Goal: Task Accomplishment & Management: Complete application form

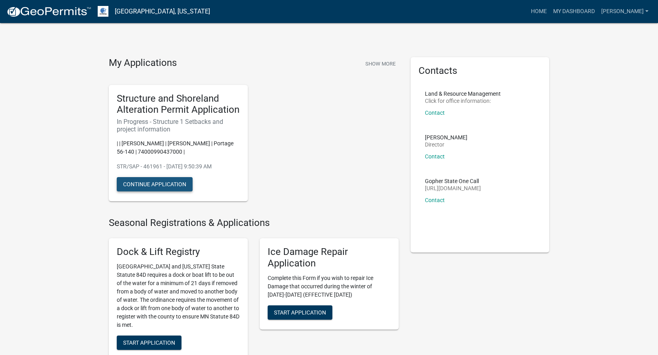
click at [159, 183] on button "Continue Application" at bounding box center [155, 184] width 76 height 14
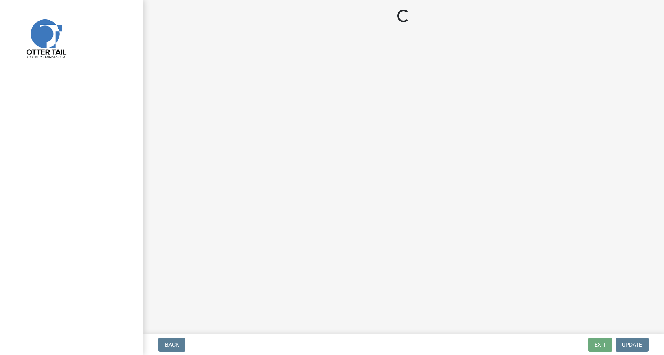
select select "a3cc236c-43aa-406a-8353-e0398d57c407"
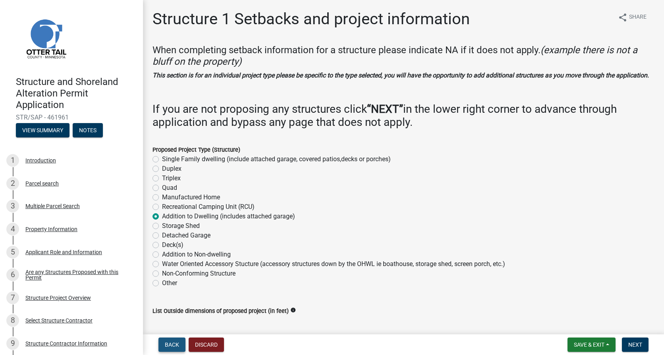
click at [174, 349] on button "Back" at bounding box center [171, 344] width 27 height 14
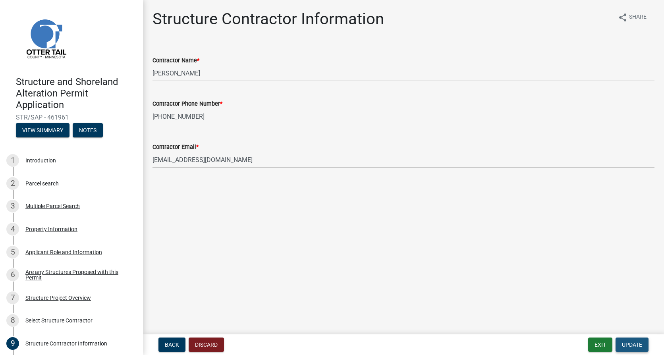
click at [642, 344] on button "Update" at bounding box center [631, 344] width 33 height 14
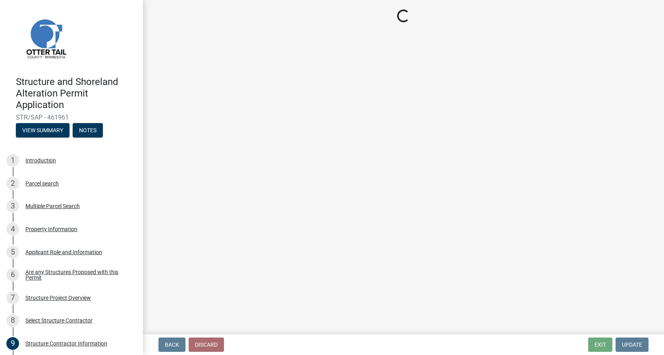
select select "a3cc236c-43aa-406a-8353-e0398d57c407"
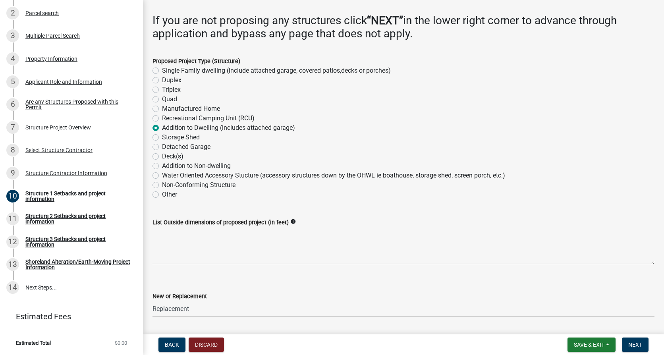
scroll to position [40, 0]
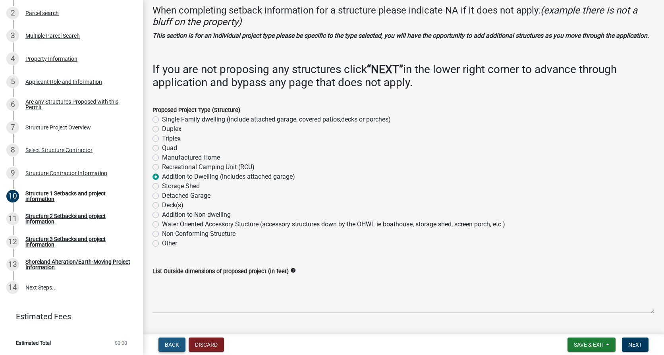
click at [168, 346] on span "Back" at bounding box center [172, 344] width 14 height 6
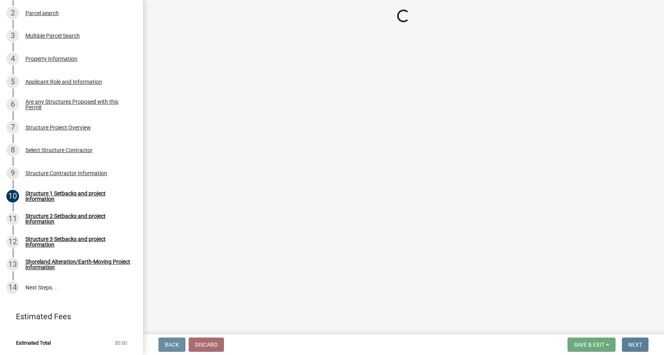
scroll to position [0, 0]
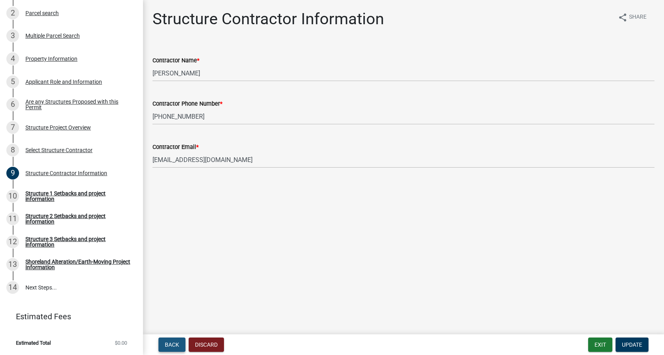
click at [165, 348] on button "Back" at bounding box center [171, 344] width 27 height 14
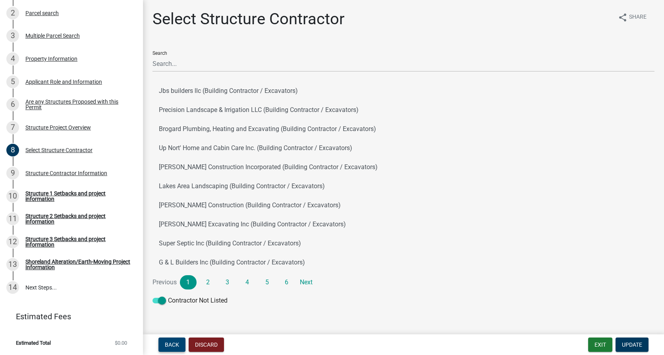
click at [166, 351] on button "Back" at bounding box center [171, 344] width 27 height 14
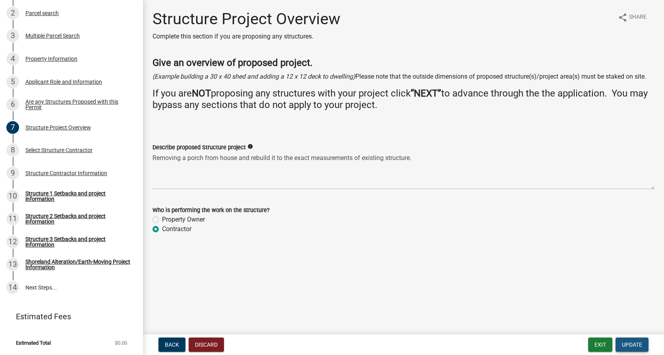
click at [627, 346] on span "Update" at bounding box center [631, 344] width 20 height 6
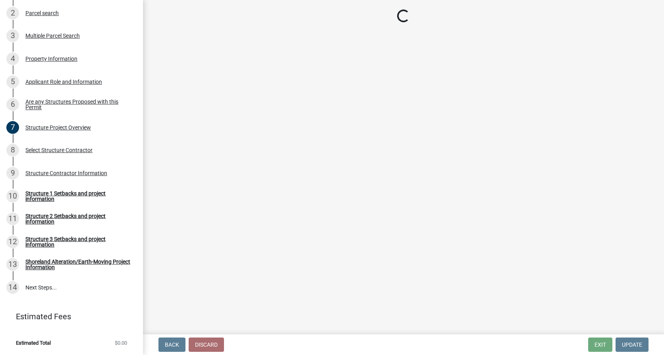
select select "a3cc236c-43aa-406a-8353-e0398d57c407"
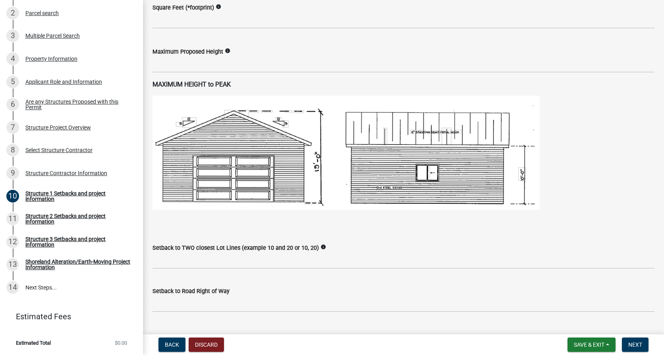
scroll to position [437, 0]
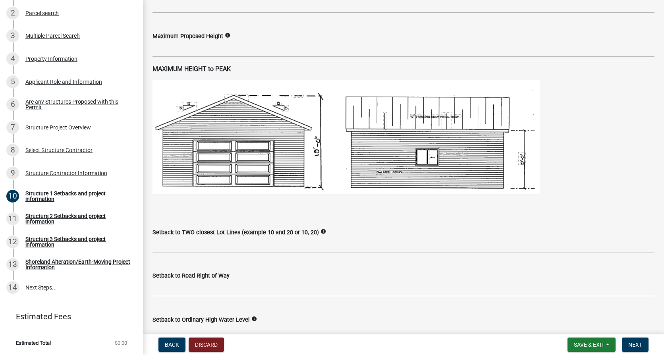
click at [320, 234] on icon "info" at bounding box center [323, 232] width 6 height 6
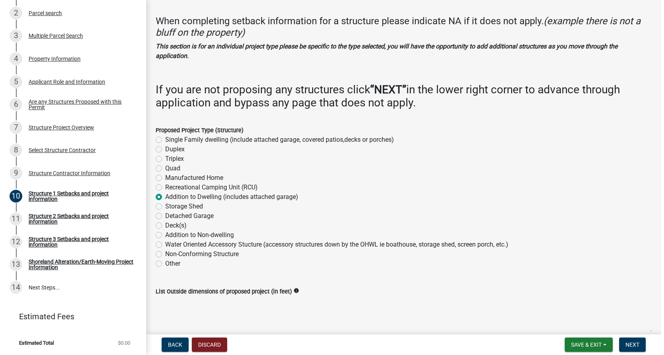
scroll to position [0, 0]
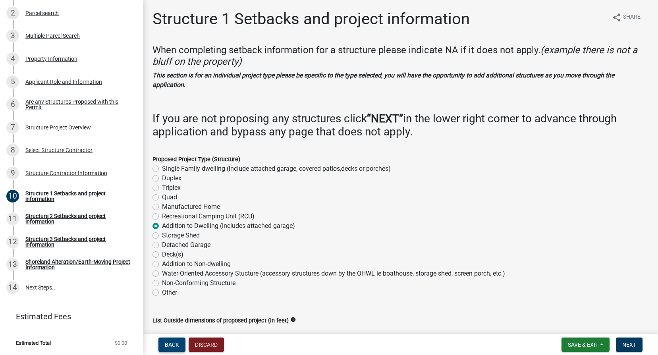
click at [179, 346] on button "Back" at bounding box center [171, 344] width 27 height 14
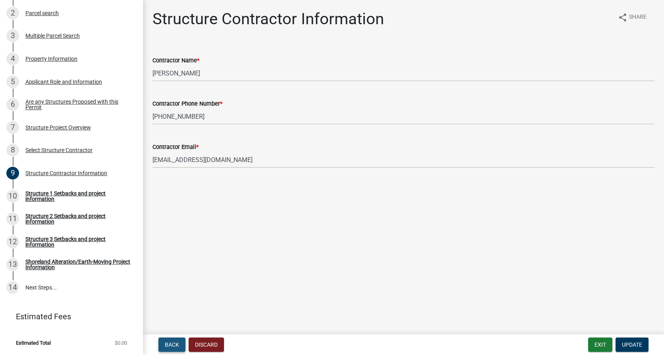
click at [180, 345] on button "Back" at bounding box center [171, 344] width 27 height 14
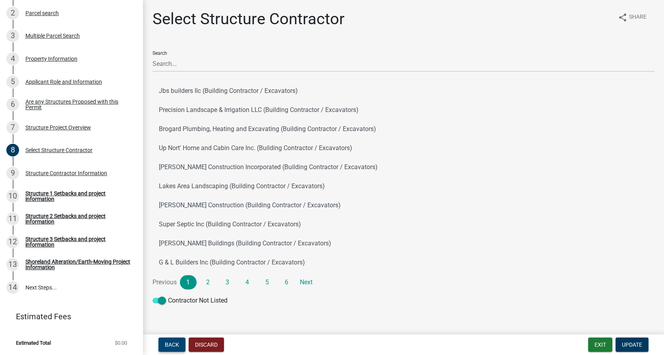
click at [176, 342] on span "Back" at bounding box center [172, 344] width 14 height 6
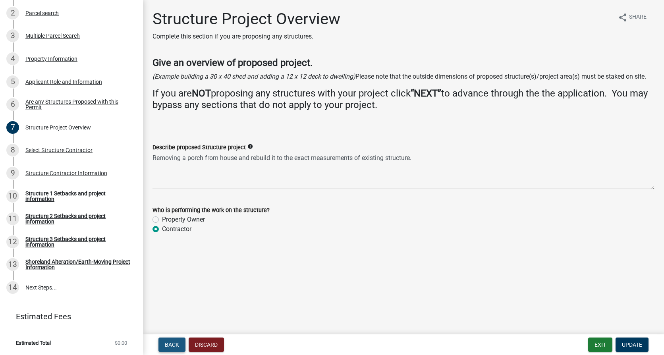
click at [168, 345] on span "Back" at bounding box center [172, 344] width 14 height 6
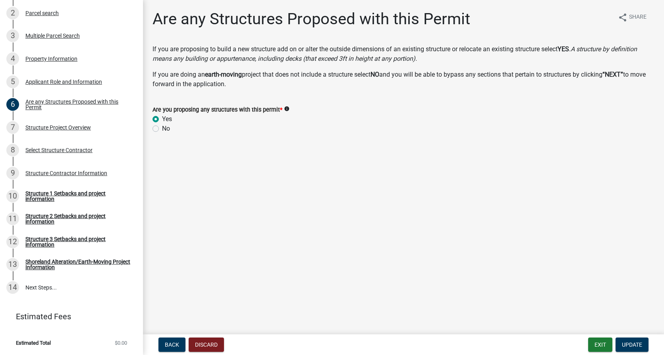
click at [470, 199] on main "Are any Structures Proposed with this Permit share Share If you are proposing t…" at bounding box center [403, 165] width 521 height 331
click at [628, 346] on span "Update" at bounding box center [631, 344] width 20 height 6
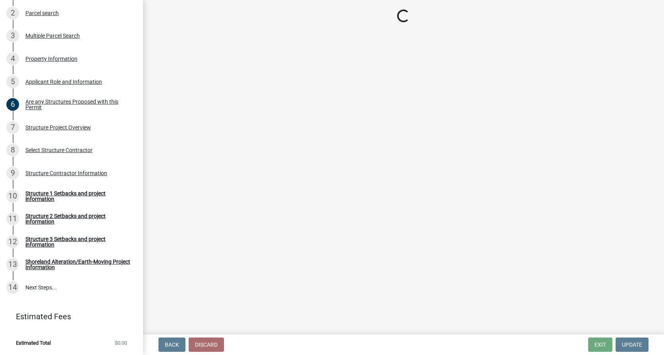
select select "a3cc236c-43aa-406a-8353-e0398d57c407"
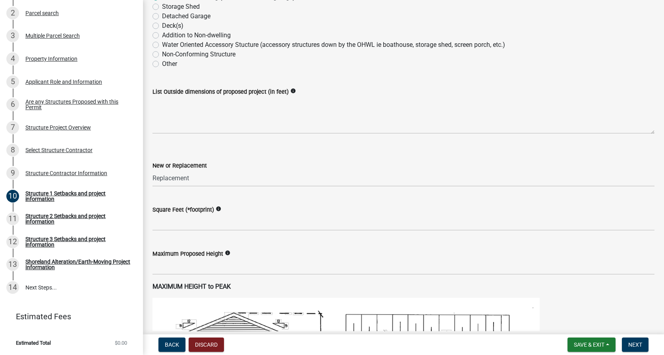
scroll to position [238, 0]
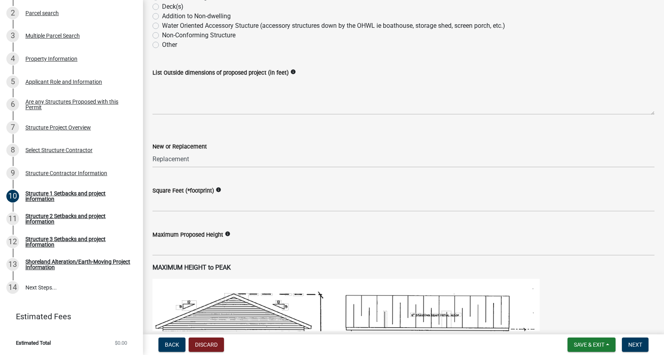
click at [291, 75] on icon "info" at bounding box center [293, 72] width 6 height 6
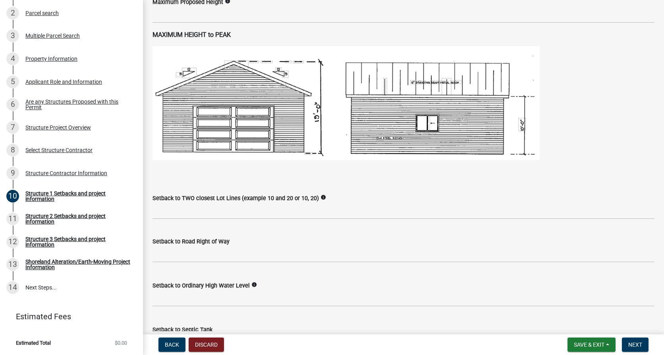
scroll to position [476, 0]
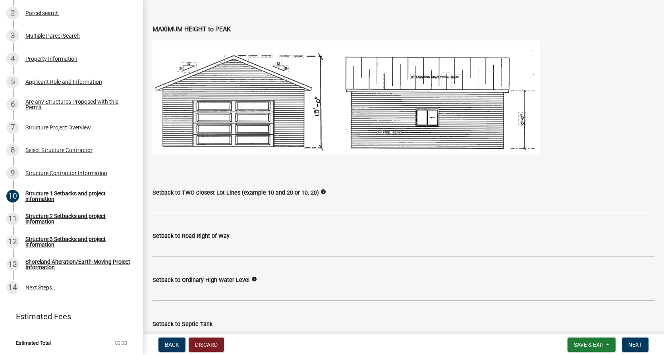
click at [433, 333] on div "Structure and Shoreland Alteration Permit Application STR/SAP - 461961 View Sum…" at bounding box center [332, 177] width 664 height 355
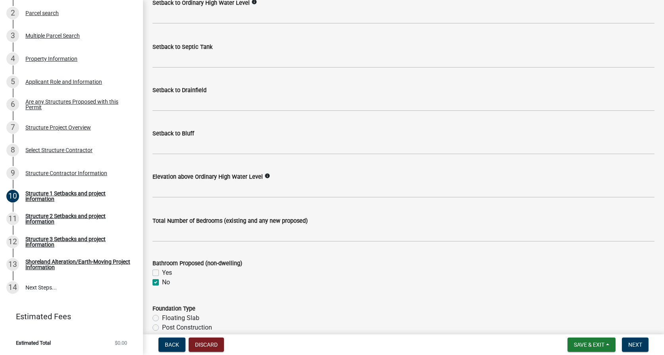
scroll to position [754, 0]
click at [447, 312] on div "Foundation Type" at bounding box center [403, 308] width 502 height 10
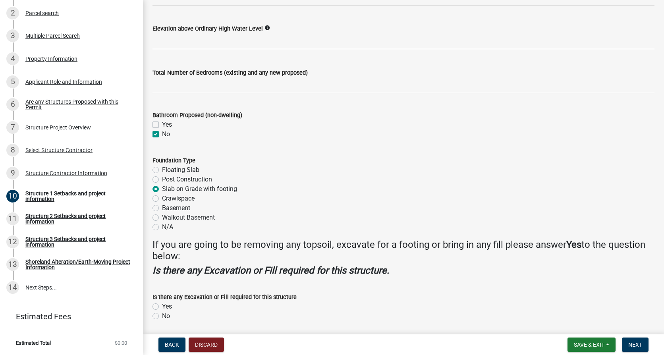
scroll to position [939, 0]
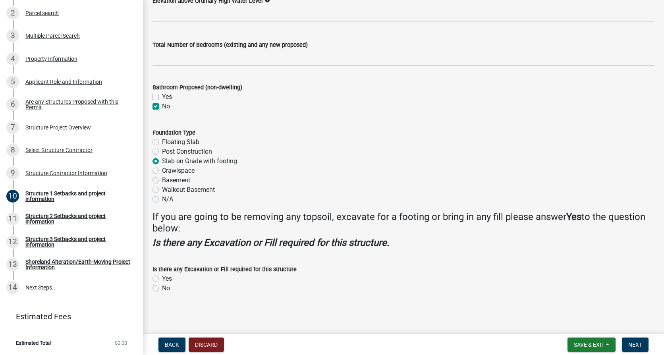
click at [396, 325] on main "Structure 1 Setbacks and project information share Share When completing setbac…" at bounding box center [403, 165] width 521 height 331
click at [640, 346] on span "Next" at bounding box center [635, 344] width 14 height 6
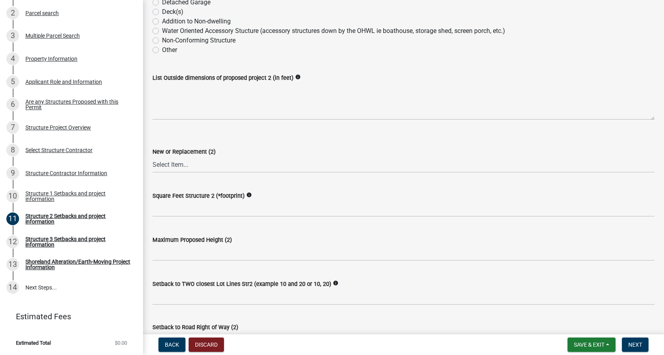
scroll to position [238, 0]
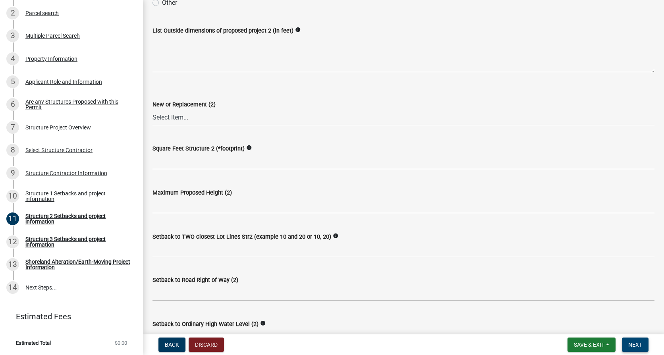
click at [631, 344] on span "Next" at bounding box center [635, 344] width 14 height 6
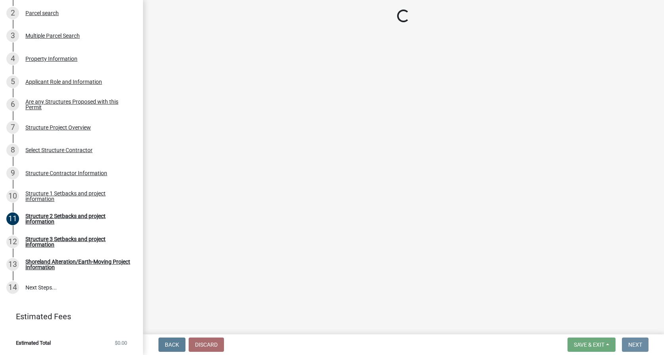
scroll to position [0, 0]
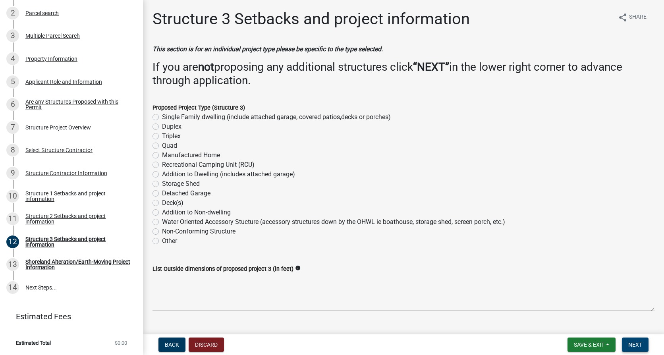
click at [633, 344] on span "Next" at bounding box center [635, 344] width 14 height 6
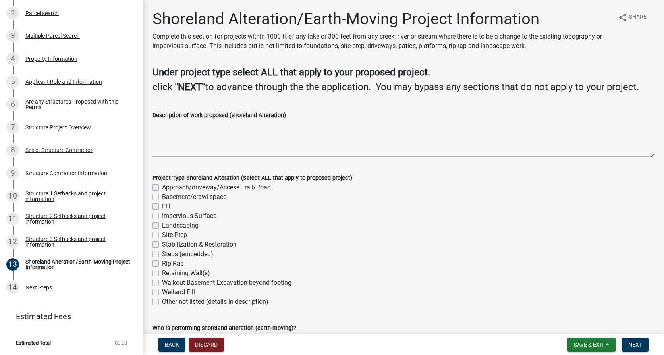
click at [376, 301] on div "Other not listed (details in description)" at bounding box center [403, 302] width 502 height 10
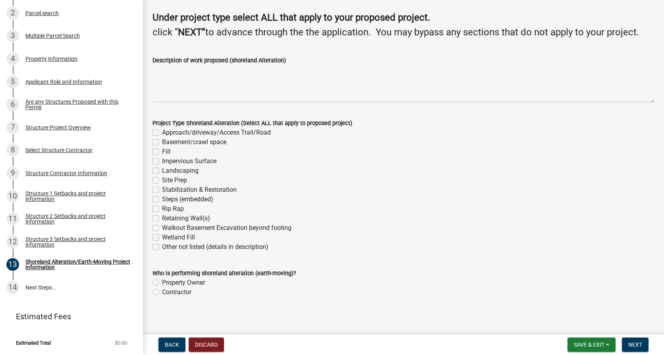
scroll to position [59, 0]
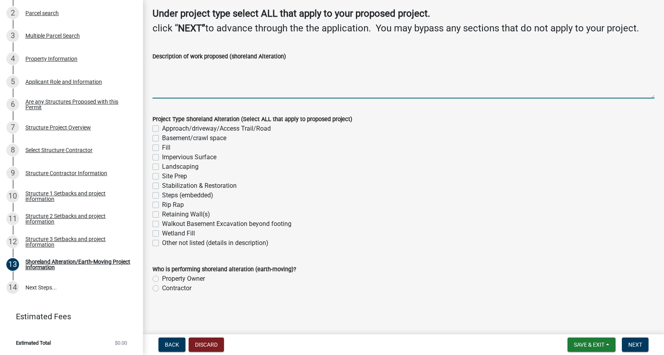
click at [394, 73] on textarea "Description of work proposed (shoreland Alteration)" at bounding box center [403, 79] width 502 height 37
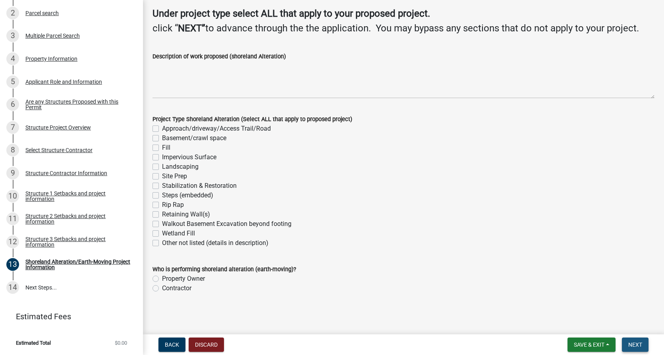
click at [639, 344] on span "Next" at bounding box center [635, 344] width 14 height 6
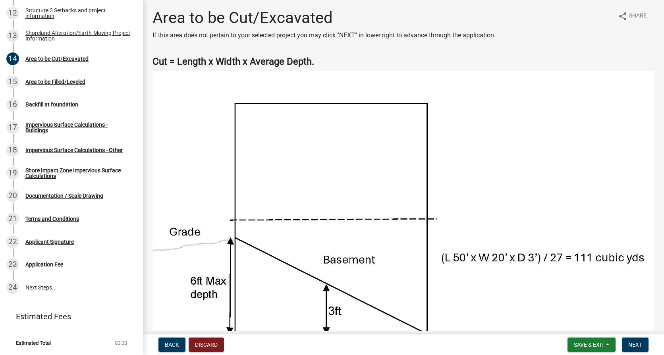
scroll to position [0, 0]
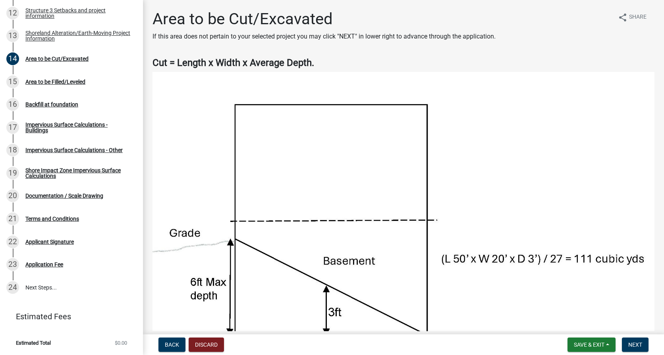
click at [576, 44] on div "Area to be Cut/Excavated If this area does not pertain to your selected project…" at bounding box center [403, 29] width 502 height 38
click at [636, 346] on span "Next" at bounding box center [635, 344] width 14 height 6
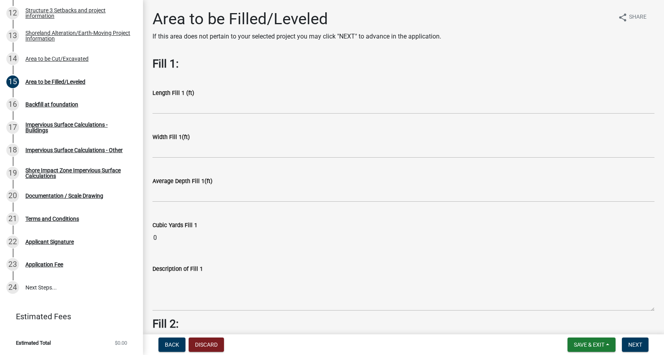
drag, startPoint x: 468, startPoint y: 67, endPoint x: 469, endPoint y: 73, distance: 6.5
click at [468, 67] on h3 "Fill 1:" at bounding box center [403, 63] width 502 height 13
click at [636, 342] on span "Next" at bounding box center [635, 344] width 14 height 6
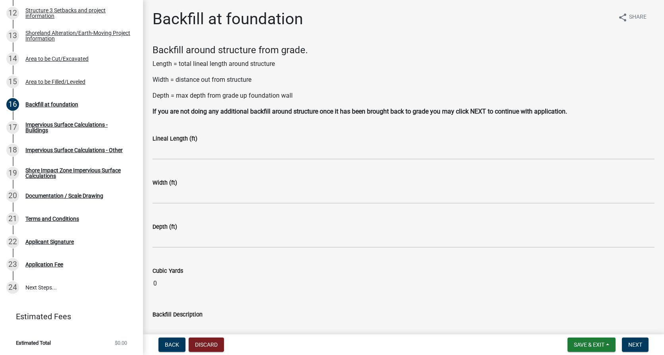
click at [434, 58] on div "Backfill around structure from grade. Length = total lineal length around struc…" at bounding box center [403, 80] width 502 height 72
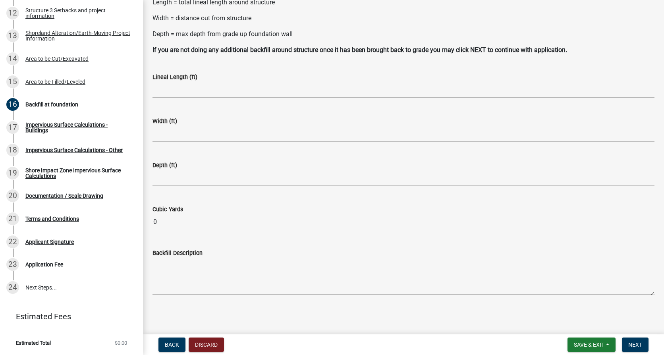
scroll to position [63, 0]
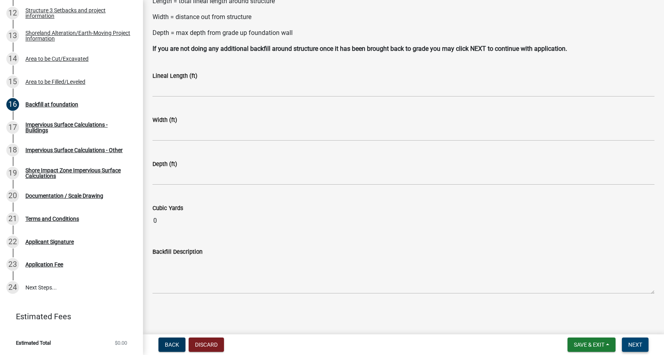
click at [636, 345] on span "Next" at bounding box center [635, 344] width 14 height 6
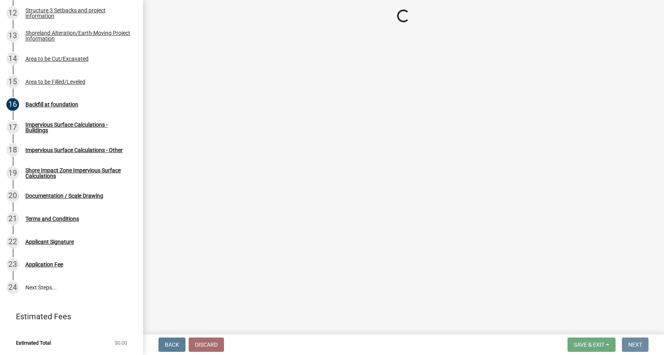
scroll to position [0, 0]
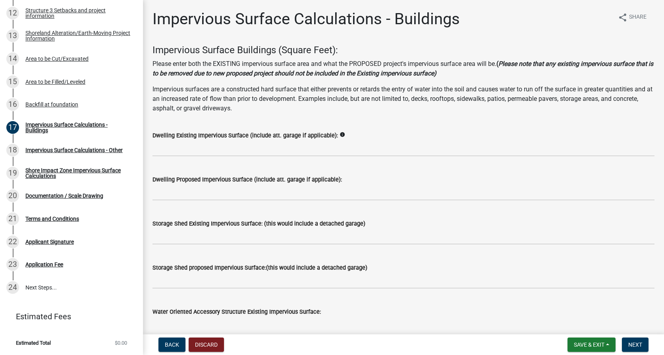
click at [343, 301] on div "Water Oriented Accessory Structure Existing Impervious Surface:" at bounding box center [403, 314] width 502 height 37
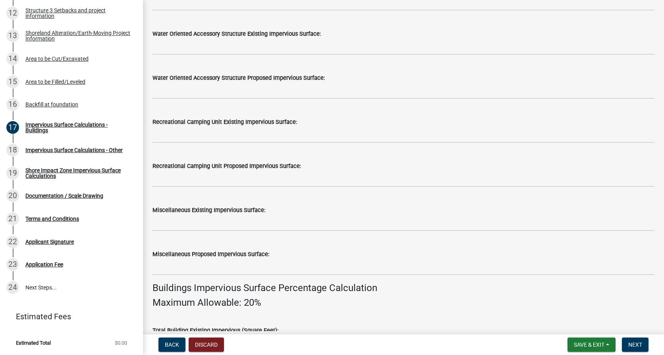
scroll to position [317, 0]
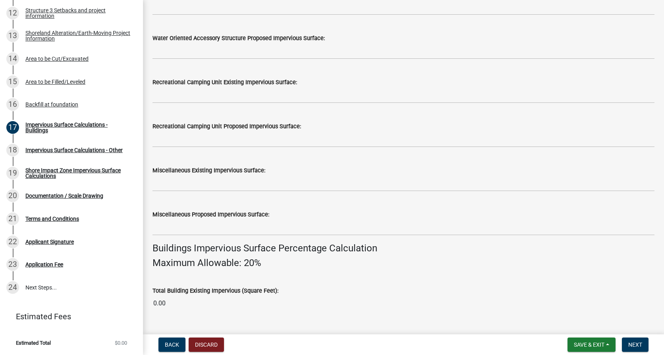
click at [397, 36] on div "Water Oriented Accessory Structure Proposed Impervious Surface:" at bounding box center [403, 38] width 502 height 10
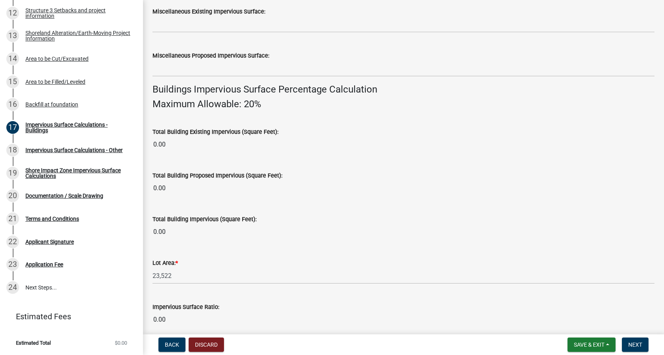
scroll to position [554, 0]
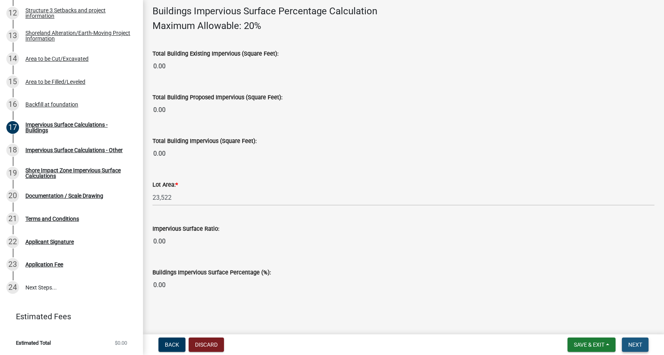
click at [641, 348] on button "Next" at bounding box center [634, 344] width 27 height 14
